Goal: Task Accomplishment & Management: Use online tool/utility

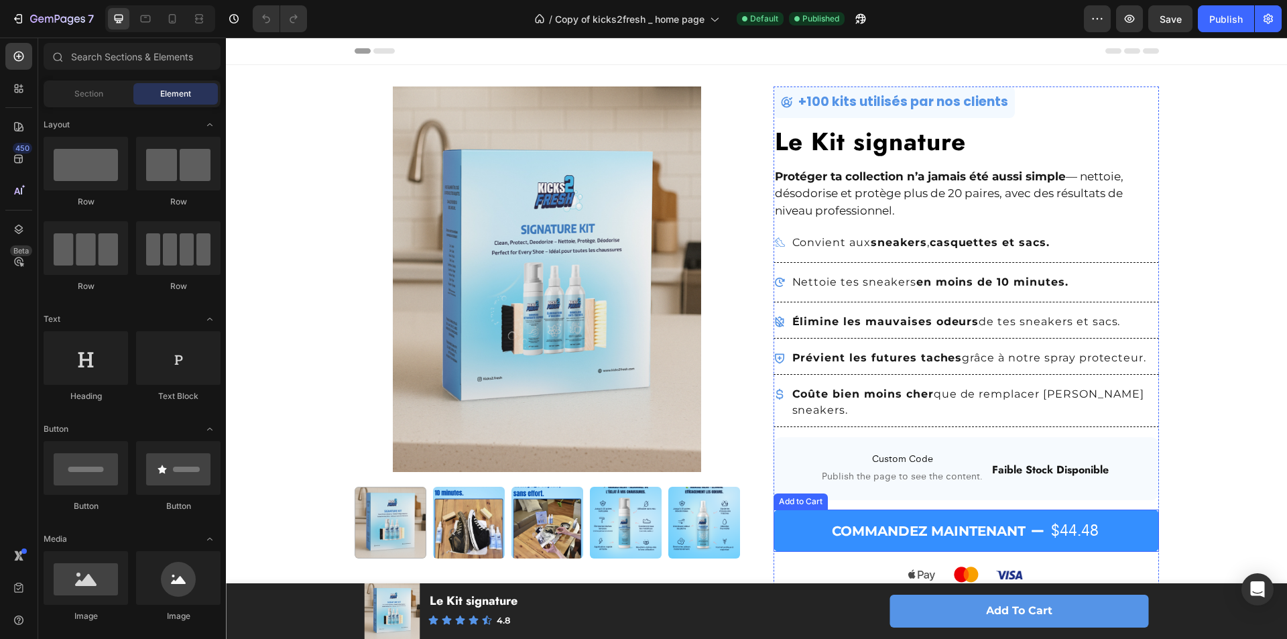
scroll to position [201, 0]
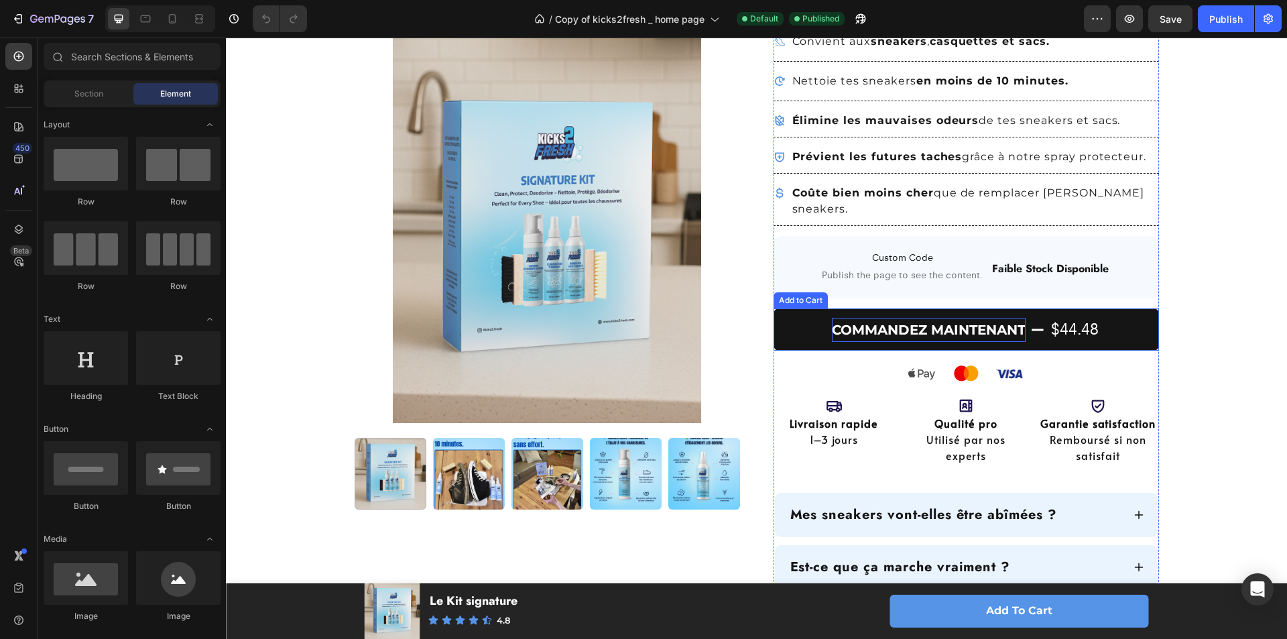
click at [880, 318] on div "Commandez maintenant" at bounding box center [929, 330] width 194 height 24
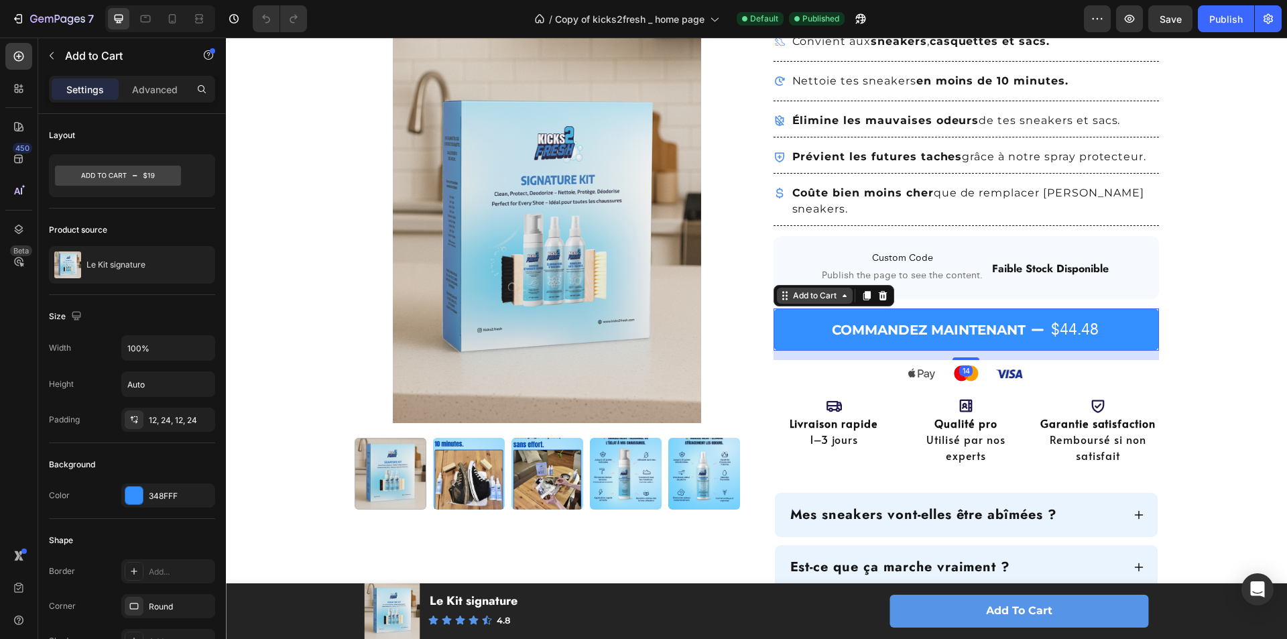
click at [822, 289] on div "Add to Cart" at bounding box center [814, 295] width 49 height 12
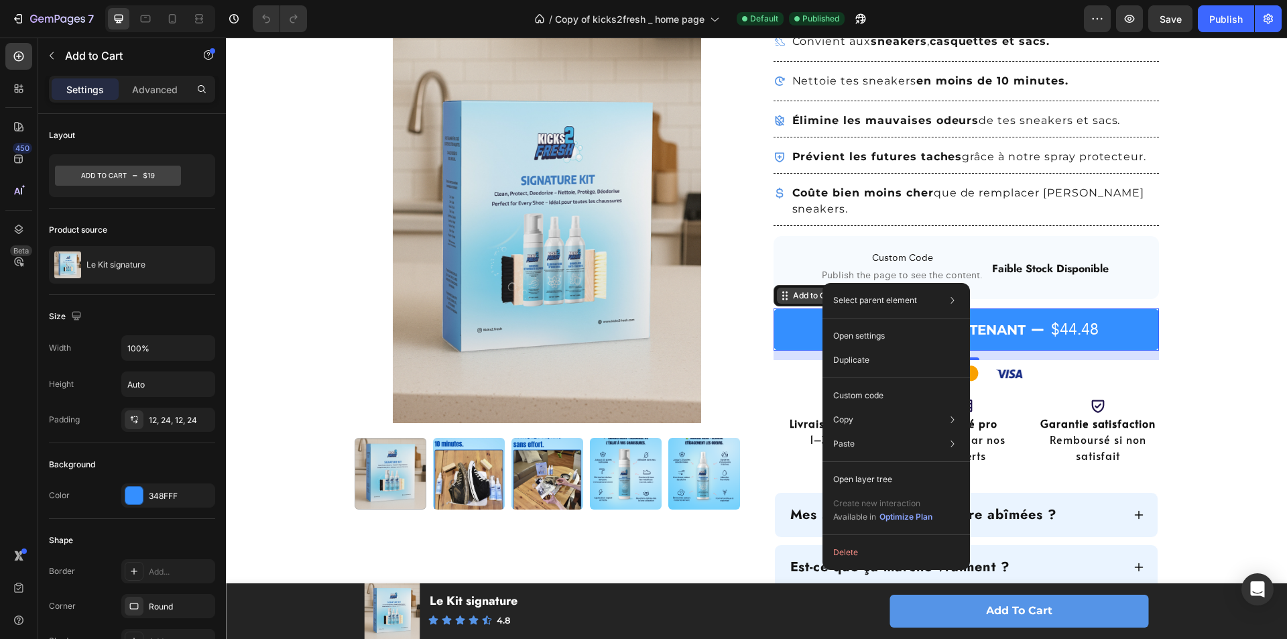
click at [822, 283] on div "Select parent element Section Product Row 1 col Add to Cart Open settings Dupli…" at bounding box center [895, 426] width 147 height 287
click at [817, 289] on div "Add to Cart" at bounding box center [814, 295] width 49 height 12
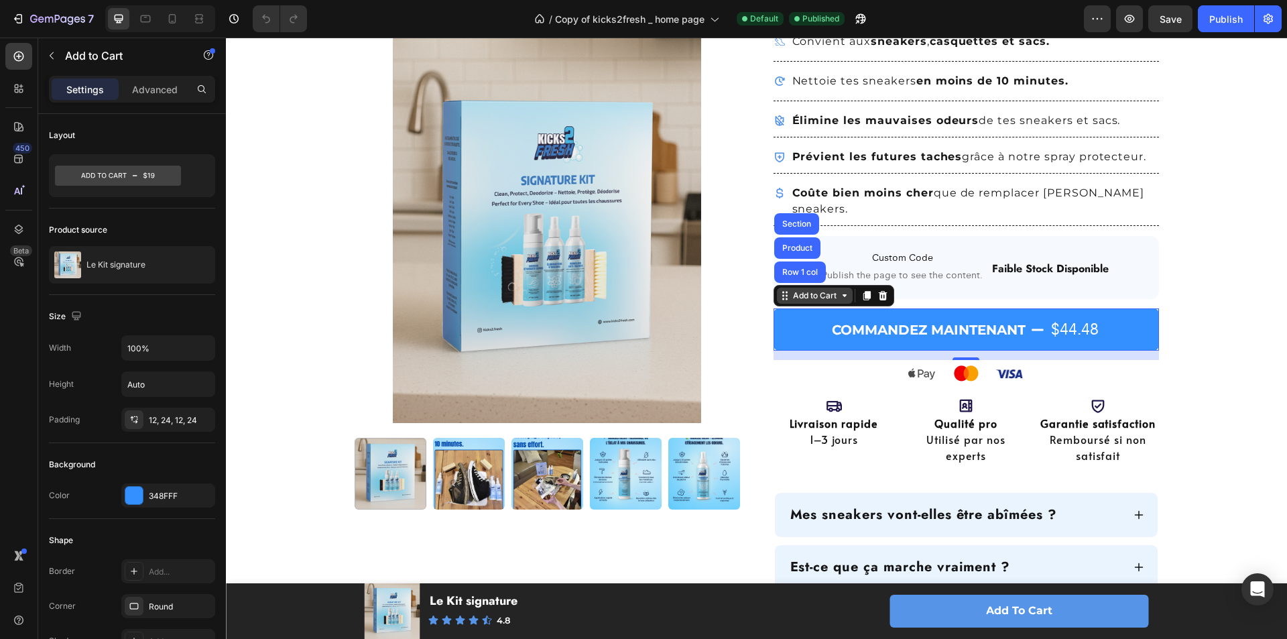
click at [822, 289] on div "Add to Cart" at bounding box center [814, 295] width 49 height 12
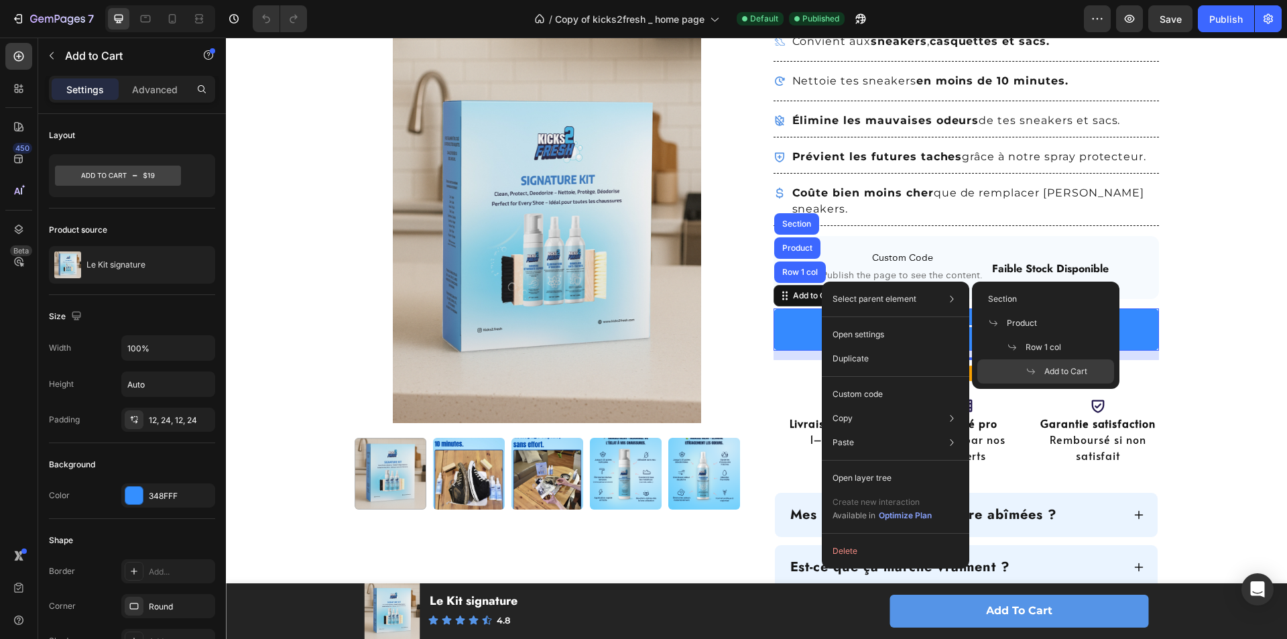
click at [1048, 363] on div "Add to Cart" at bounding box center [1045, 371] width 137 height 24
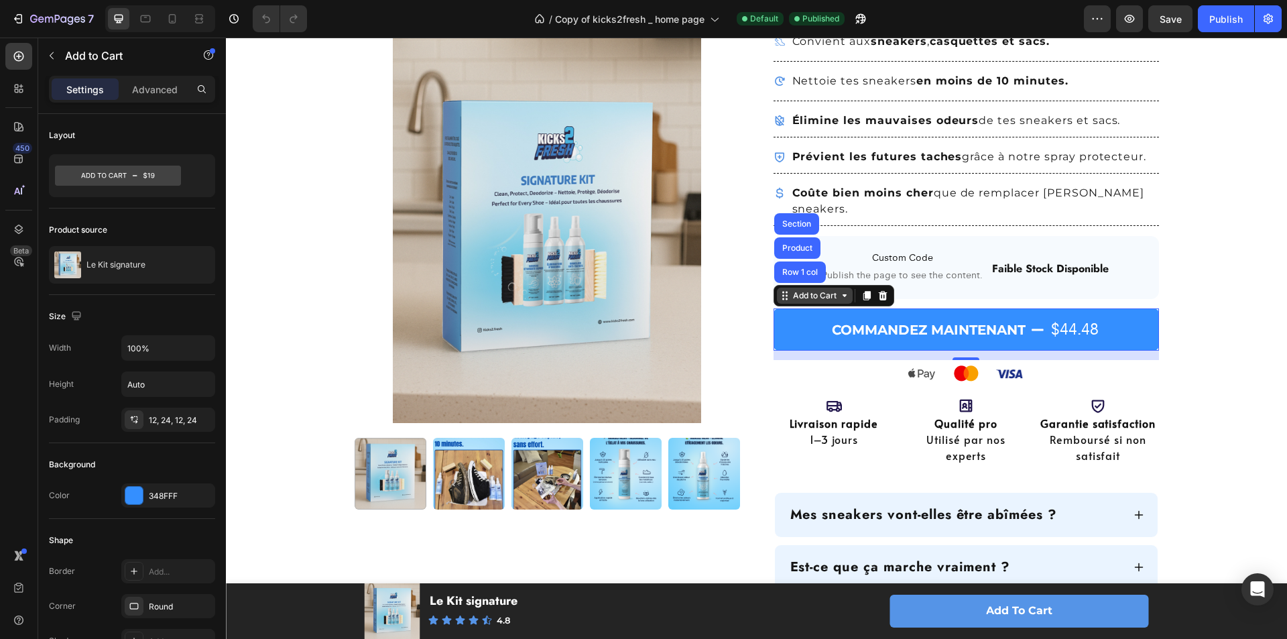
click at [839, 290] on icon at bounding box center [844, 295] width 11 height 11
click at [836, 289] on div "Add to Cart" at bounding box center [833, 295] width 121 height 21
click at [839, 290] on icon at bounding box center [844, 295] width 11 height 11
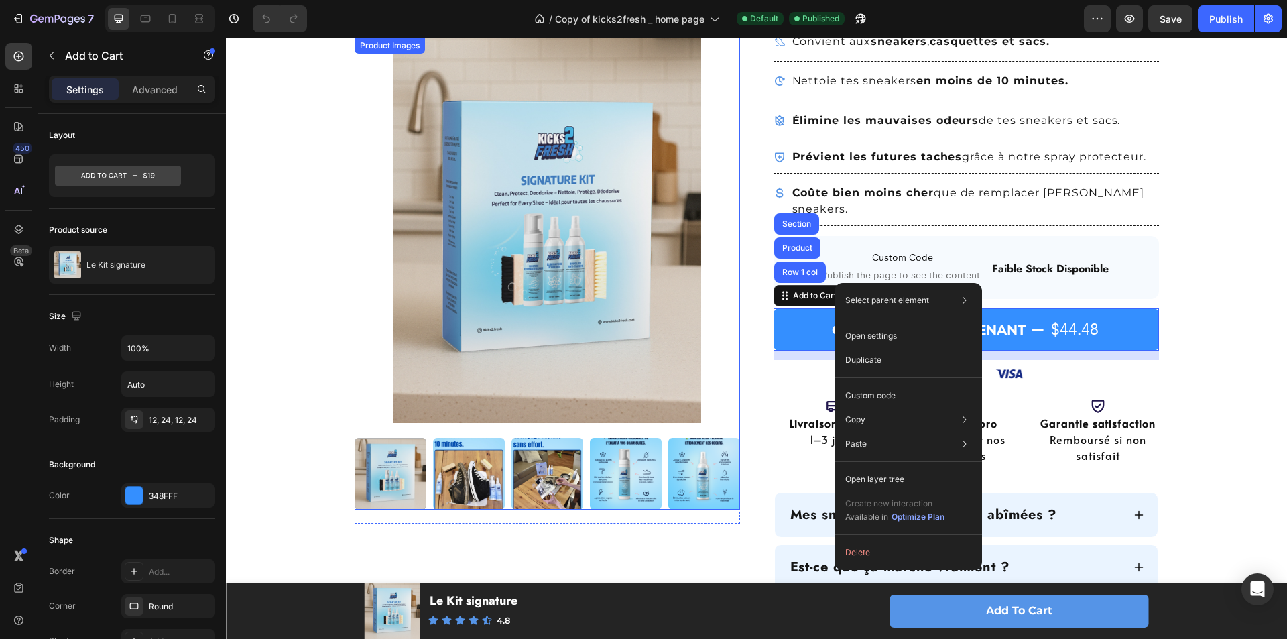
click at [731, 339] on img at bounding box center [546, 230] width 385 height 385
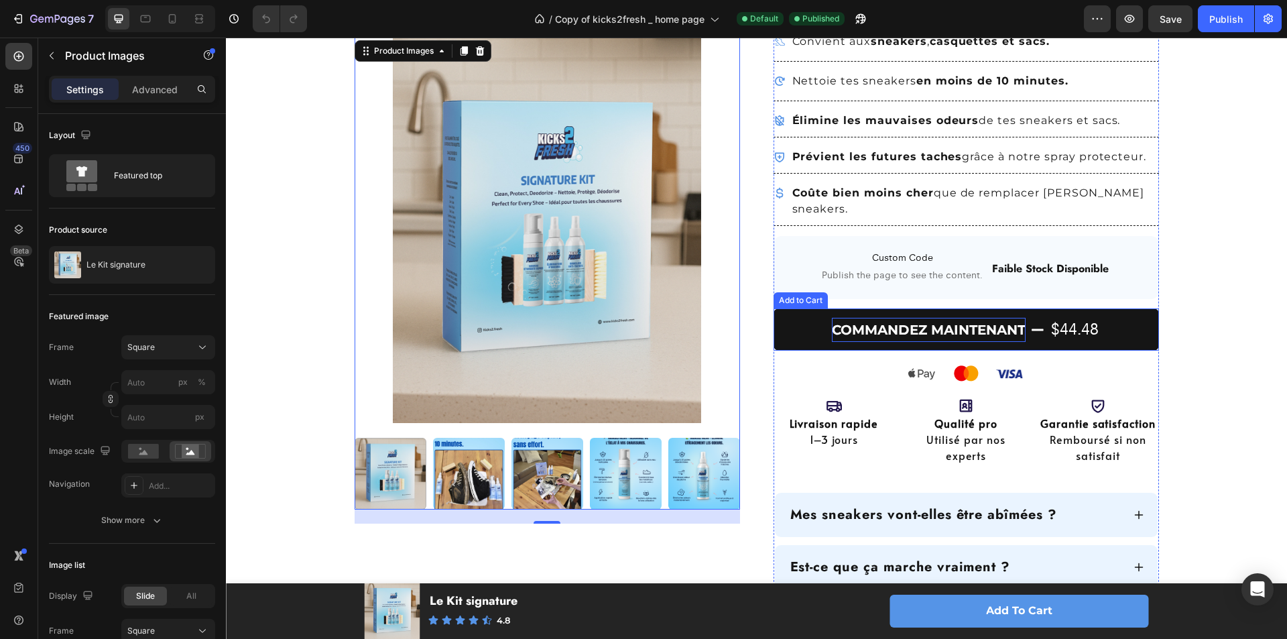
click at [960, 319] on div "Commandez maintenant" at bounding box center [929, 330] width 194 height 24
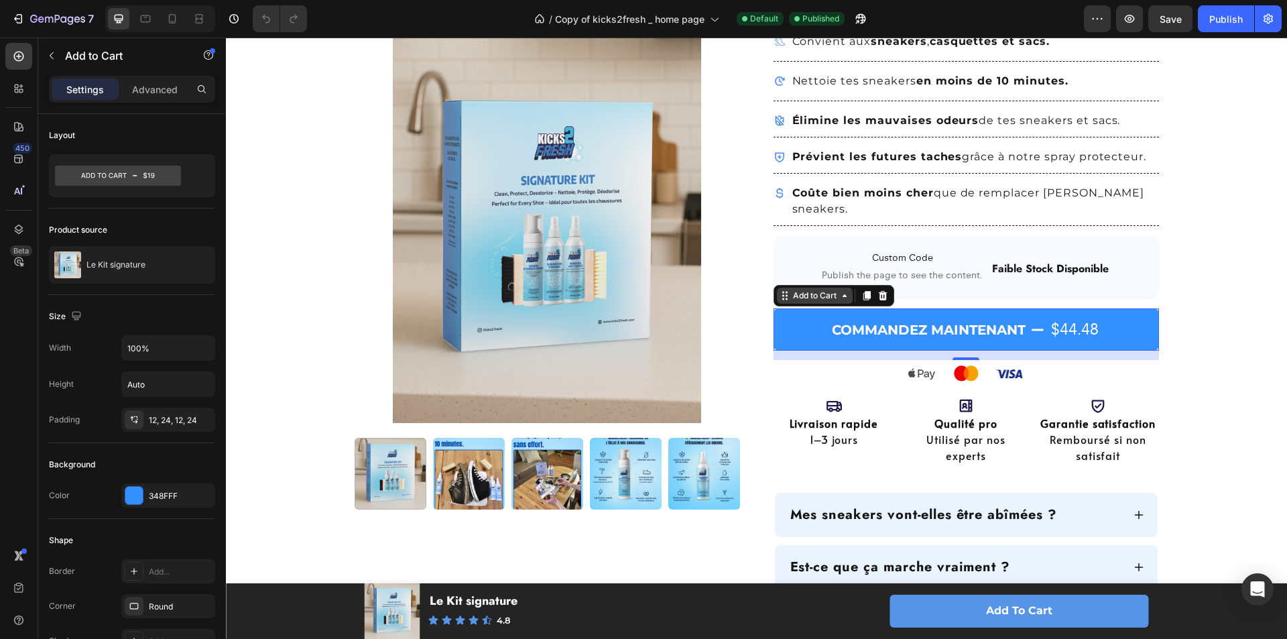
click at [818, 287] on div "Add to Cart" at bounding box center [815, 295] width 76 height 16
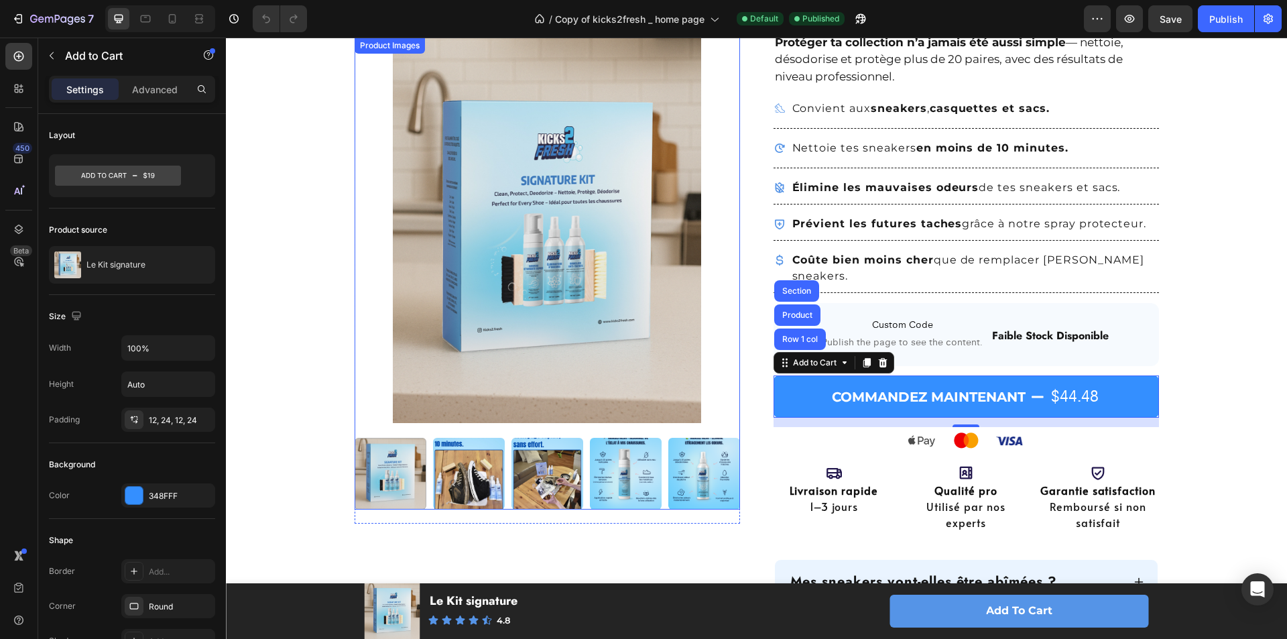
scroll to position [0, 0]
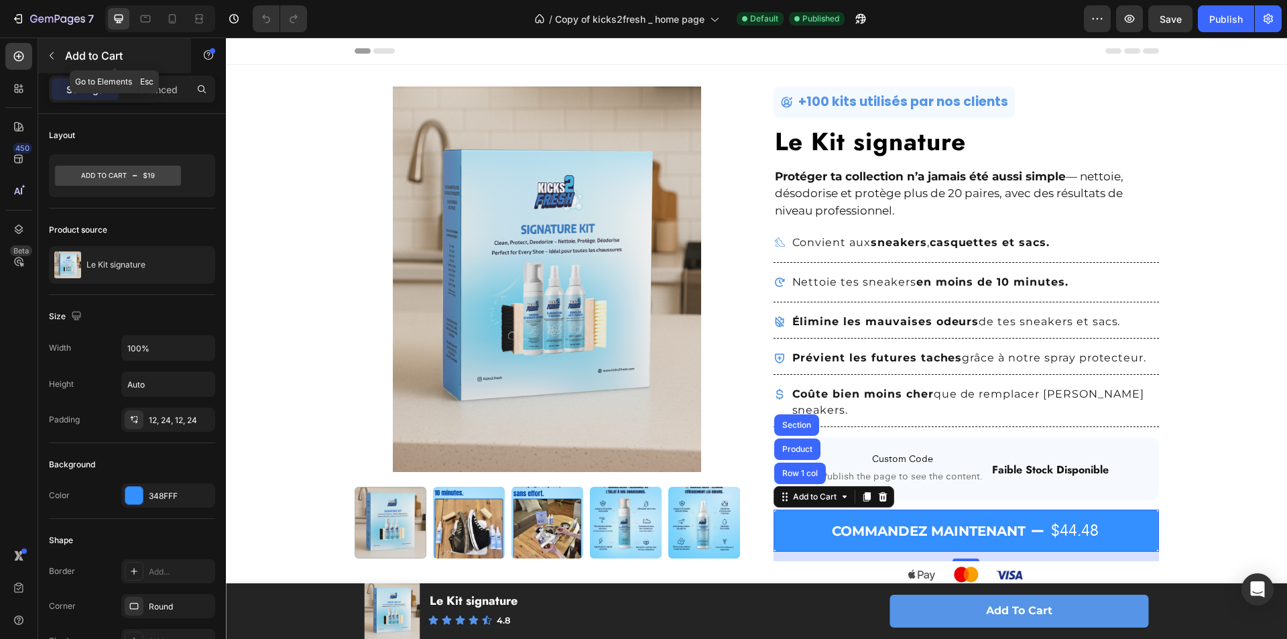
click at [71, 56] on p "Add to Cart" at bounding box center [122, 56] width 114 height 16
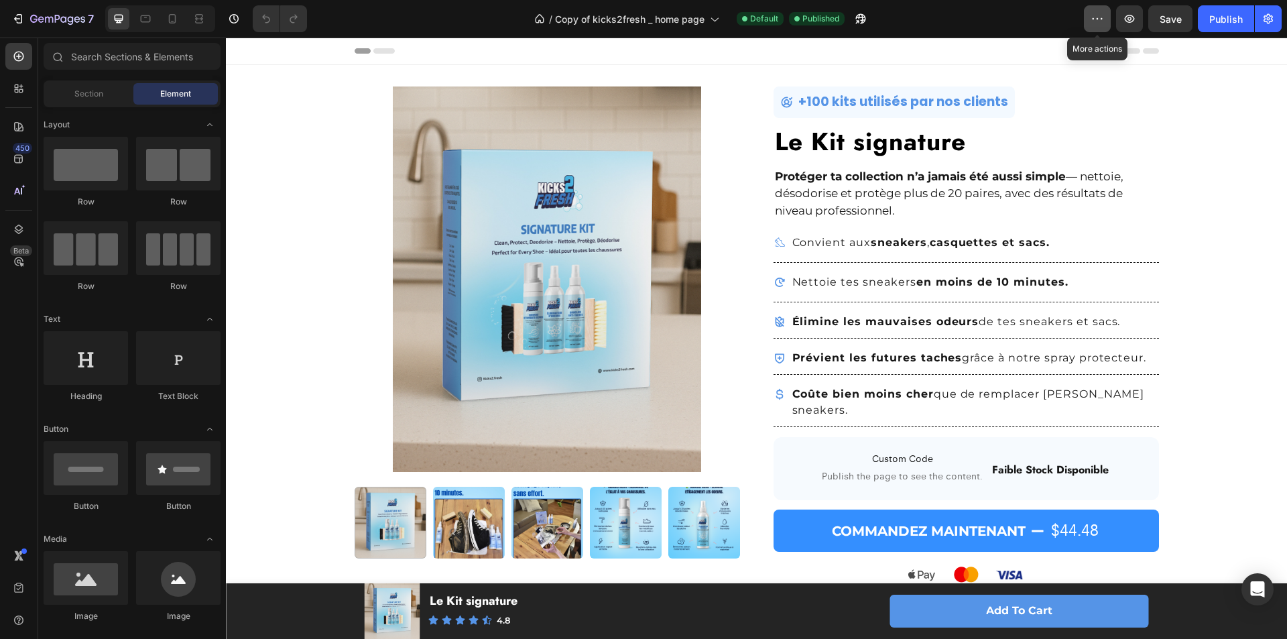
drag, startPoint x: 1100, startPoint y: 17, endPoint x: 1093, endPoint y: 23, distance: 10.0
click at [1100, 17] on icon "button" at bounding box center [1096, 18] width 13 height 13
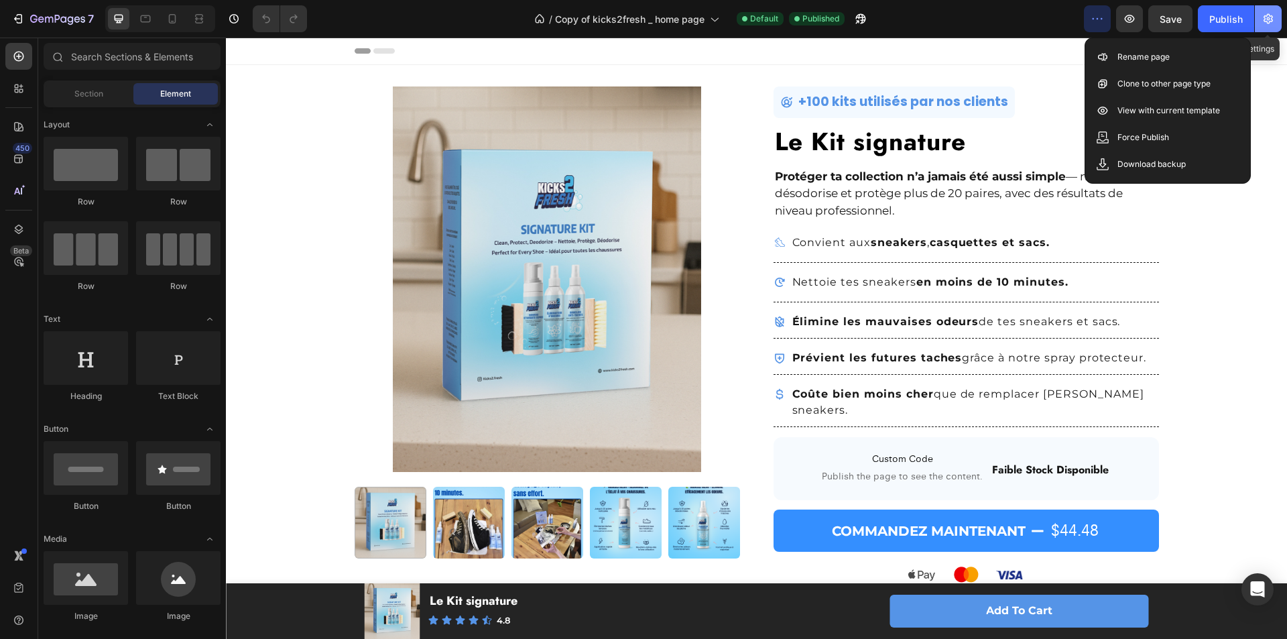
click at [1261, 23] on icon "button" at bounding box center [1267, 18] width 13 height 13
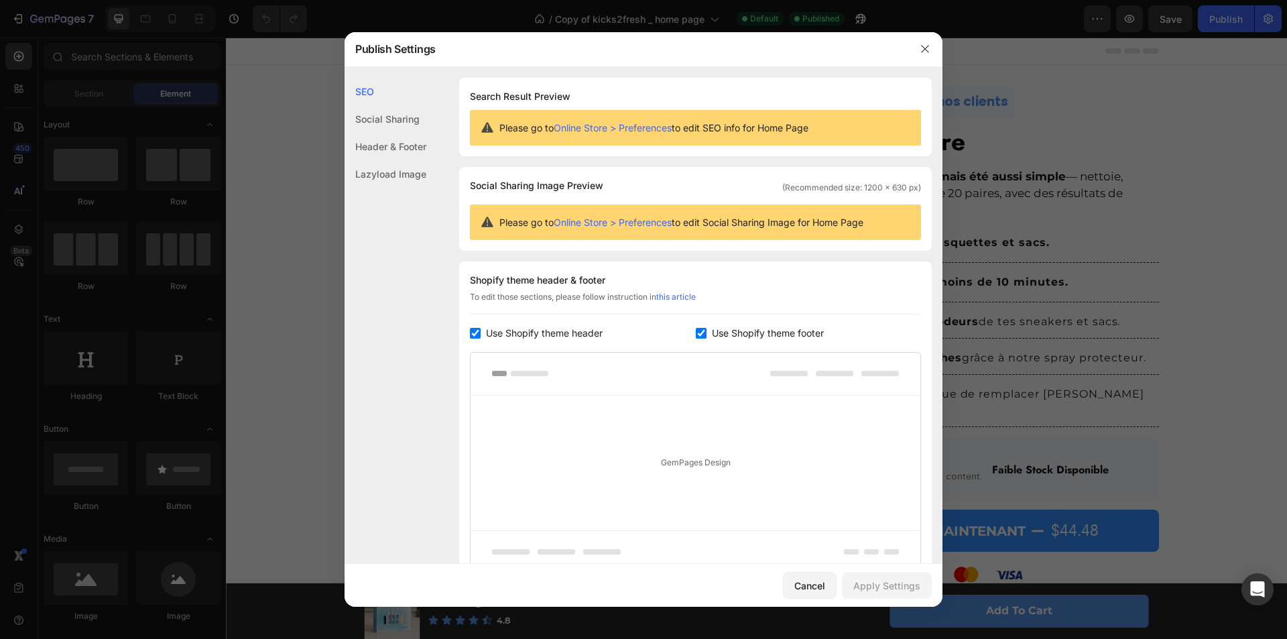
click at [656, 127] on link "Online Store > Preferences" at bounding box center [612, 127] width 118 height 11
